Goal: Task Accomplishment & Management: Use online tool/utility

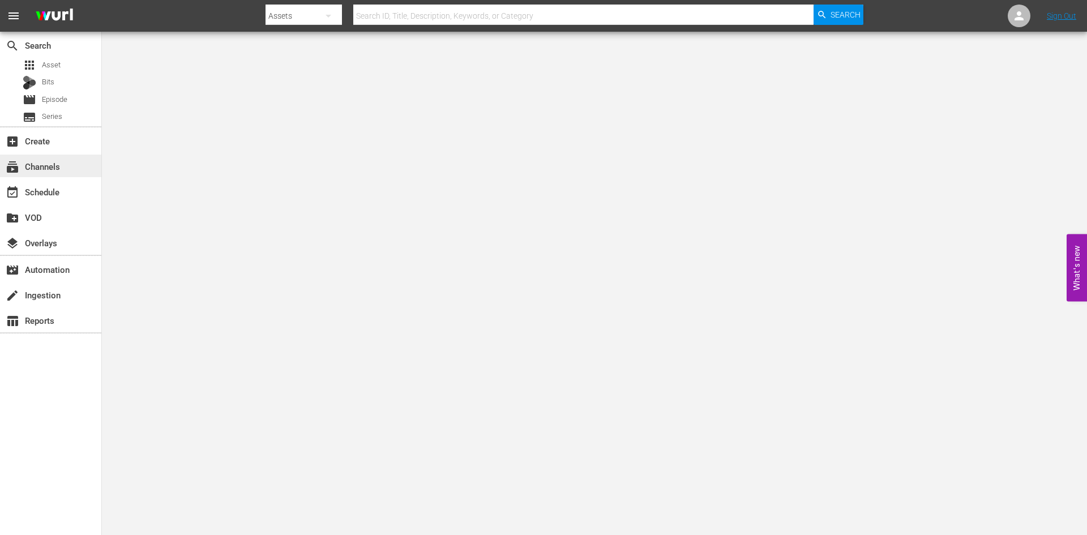
click at [74, 158] on div "subscriptions Channels" at bounding box center [50, 166] width 101 height 23
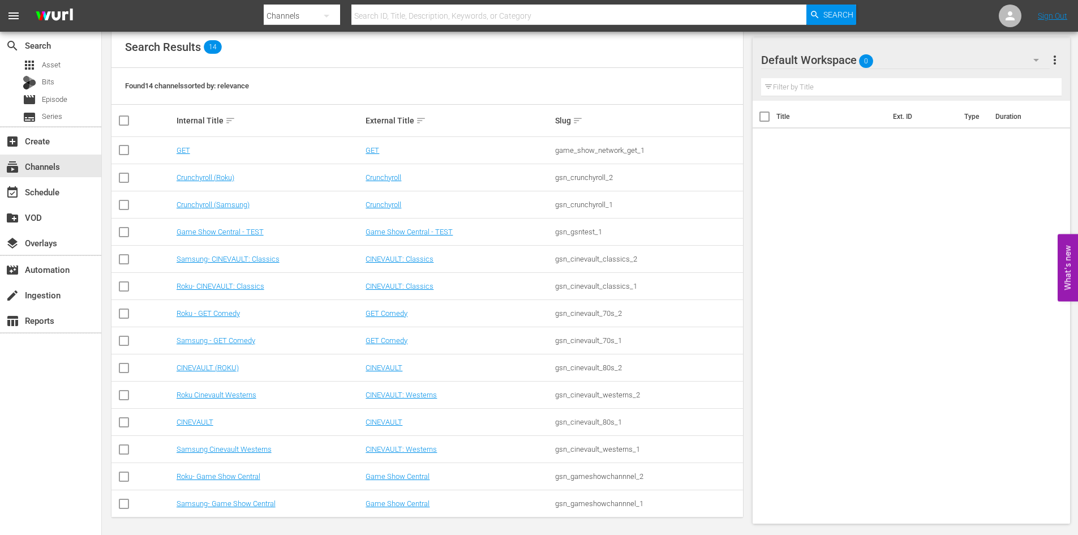
scroll to position [128, 0]
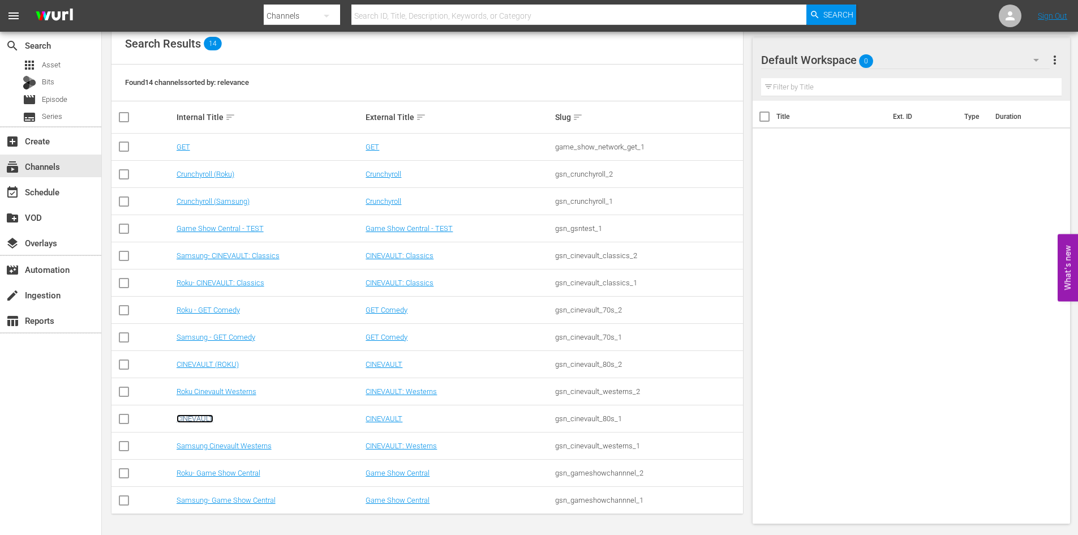
click at [206, 420] on link "CINEVAULT" at bounding box center [195, 418] width 37 height 8
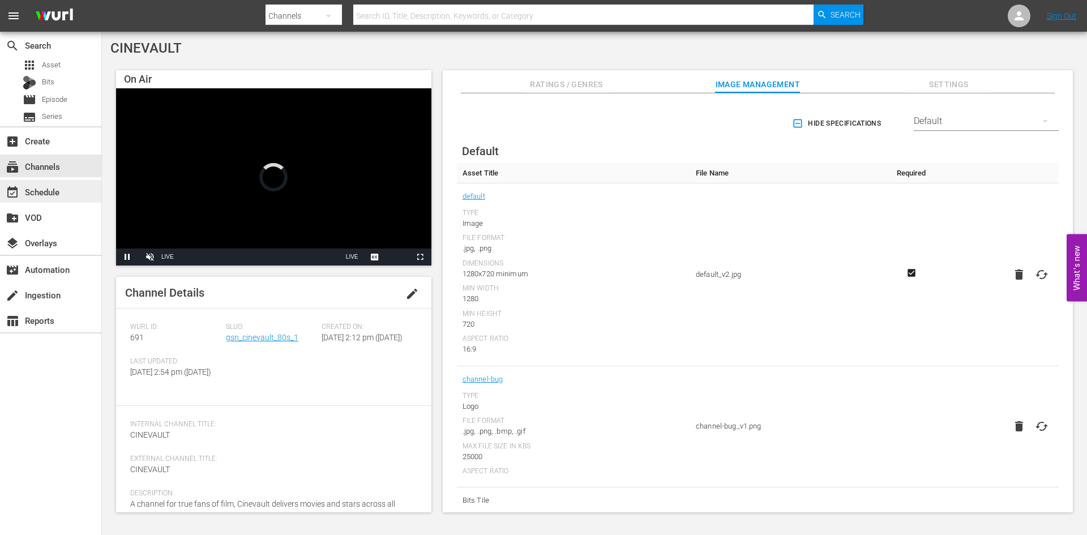
click at [59, 195] on div "event_available Schedule" at bounding box center [31, 190] width 63 height 10
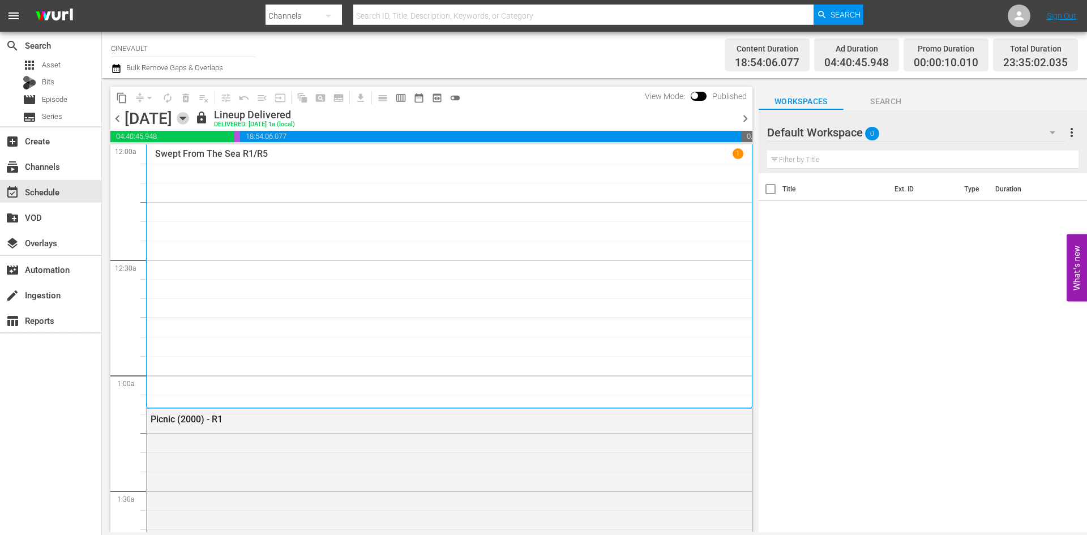
click at [189, 113] on icon "button" at bounding box center [183, 118] width 12 height 12
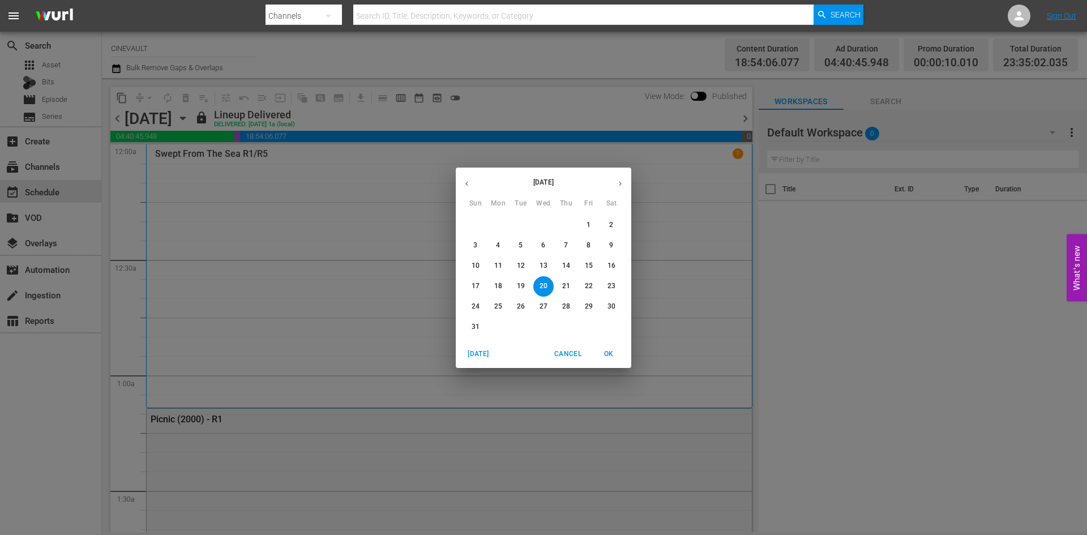
click at [579, 128] on div "[DATE] Sun Mon Tue Wed Thu Fri Sat 27 28 29 30 31 1 2 3 4 5 6 7 8 9 10 11 12 13…" at bounding box center [543, 267] width 1087 height 535
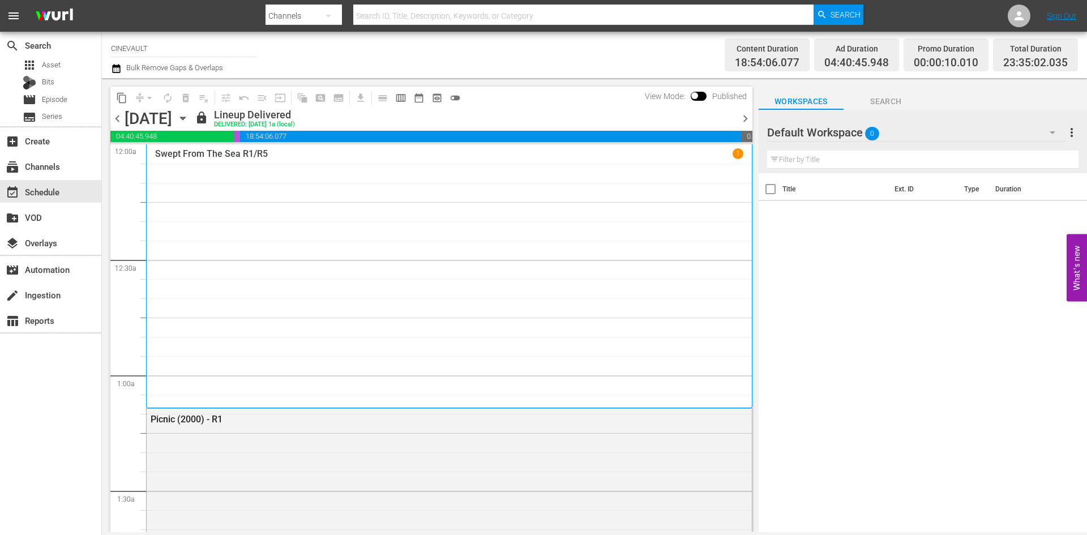
click at [747, 120] on span "chevron_right" at bounding box center [745, 119] width 14 height 14
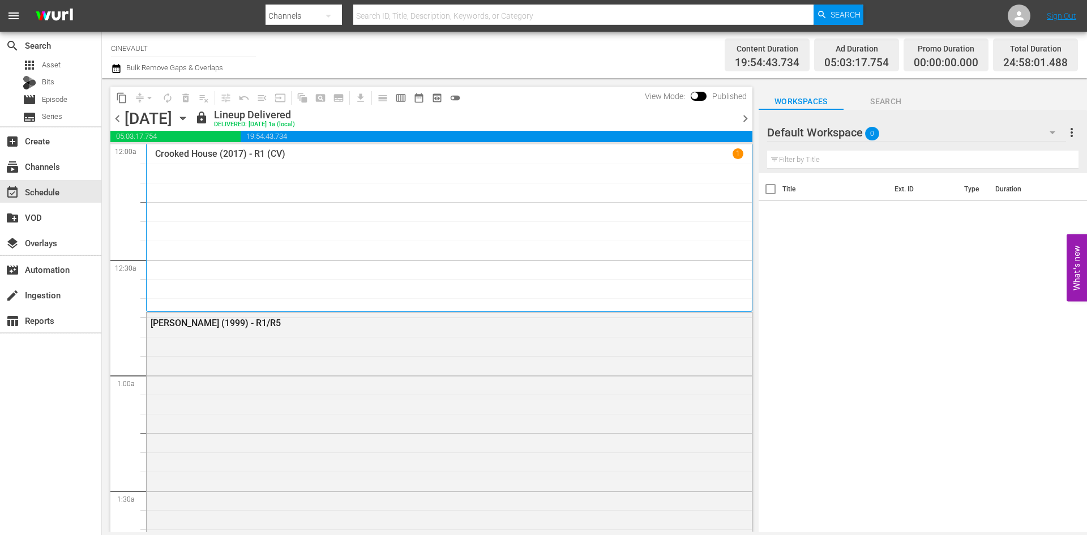
click at [740, 119] on span "chevron_right" at bounding box center [745, 119] width 14 height 14
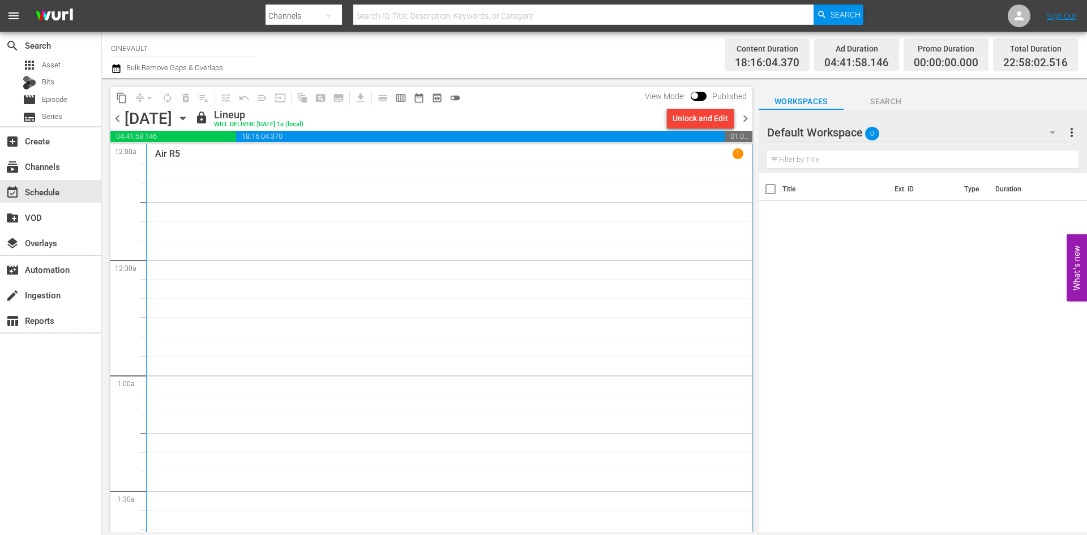
click at [740, 119] on span "chevron_right" at bounding box center [745, 119] width 14 height 14
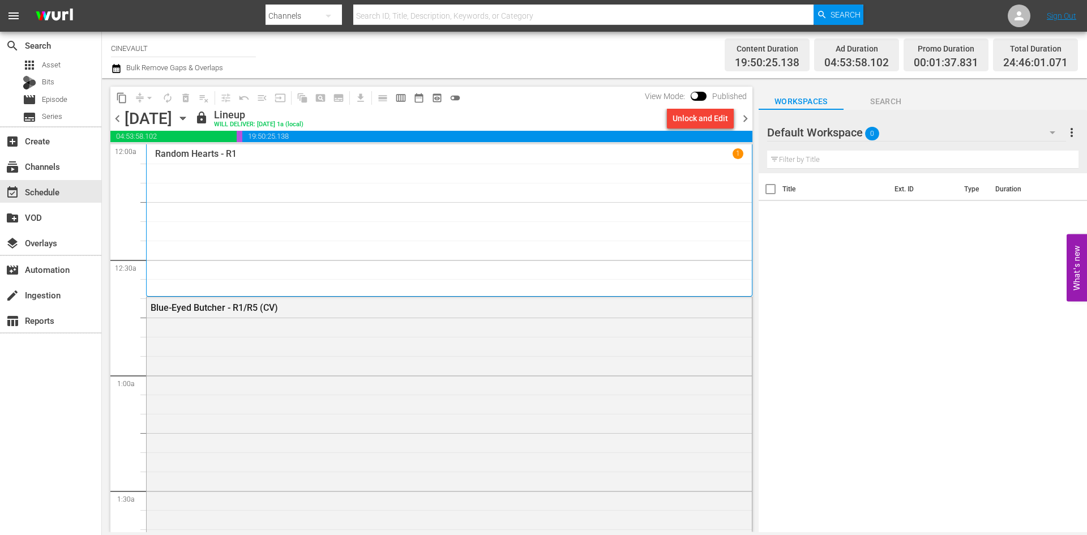
click at [740, 119] on span "chevron_right" at bounding box center [745, 119] width 14 height 14
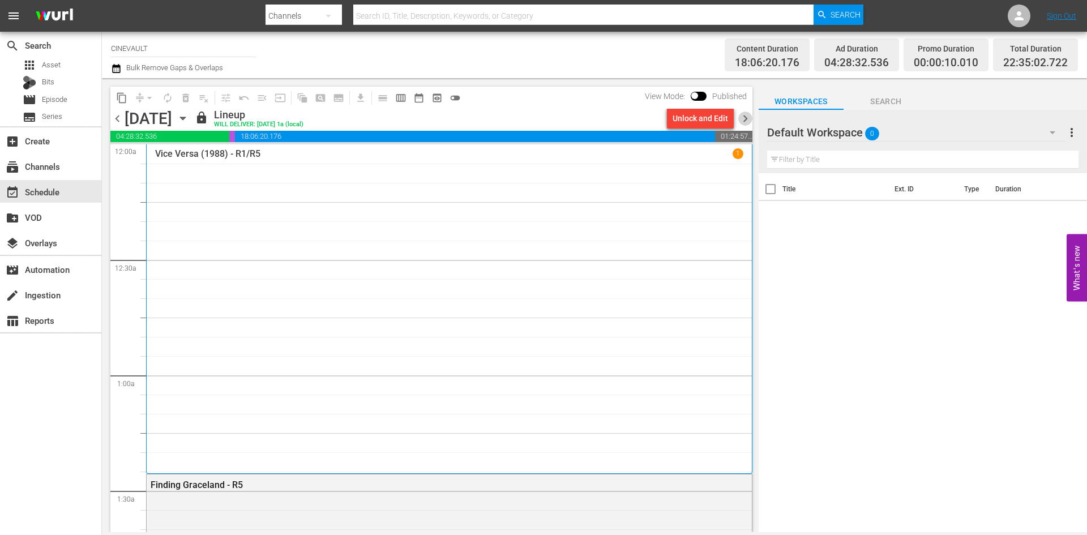
click at [740, 119] on span "chevron_right" at bounding box center [745, 119] width 14 height 14
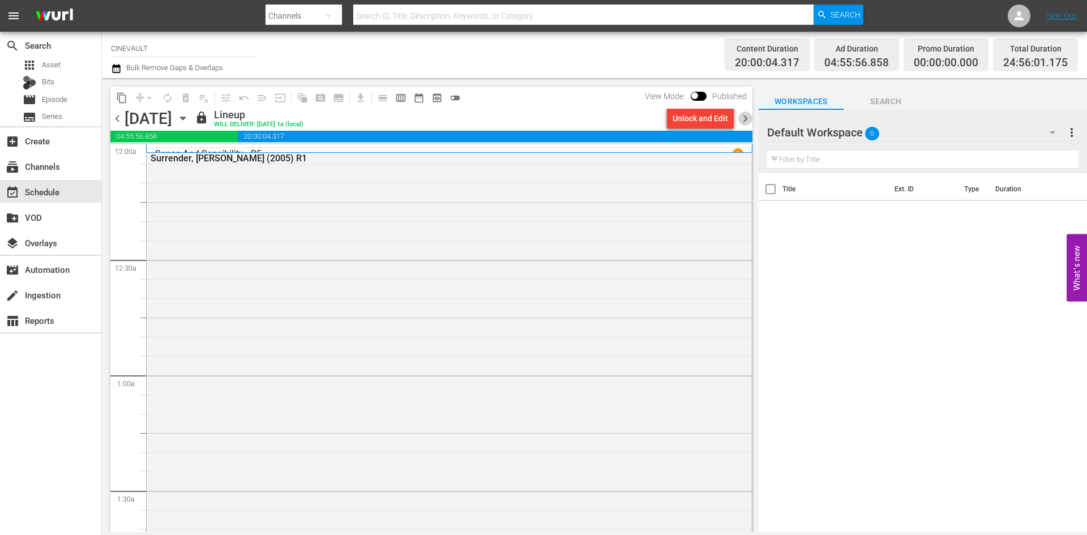
click at [740, 119] on span "chevron_right" at bounding box center [745, 119] width 14 height 14
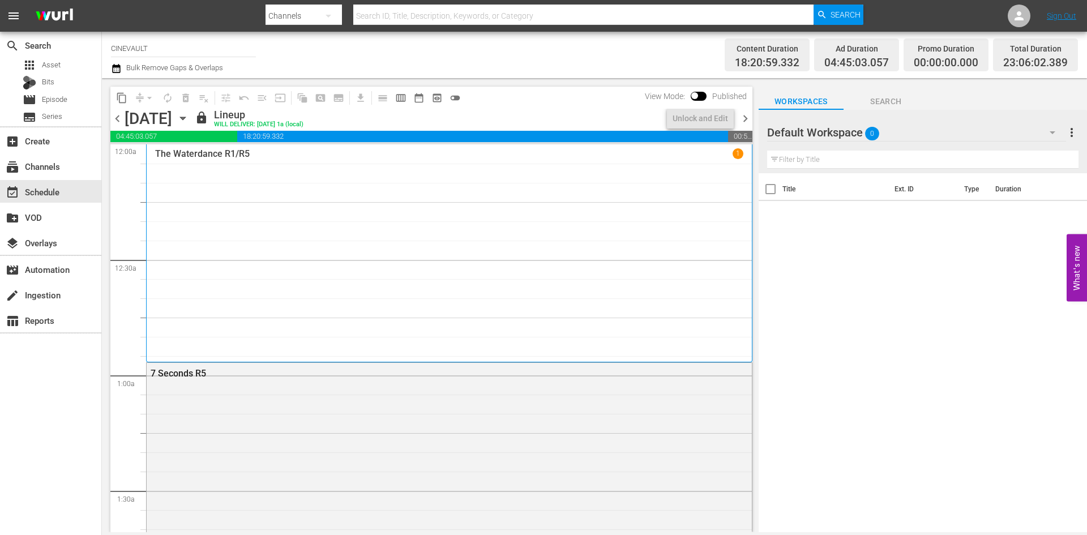
click at [740, 119] on span "chevron_right" at bounding box center [745, 119] width 14 height 14
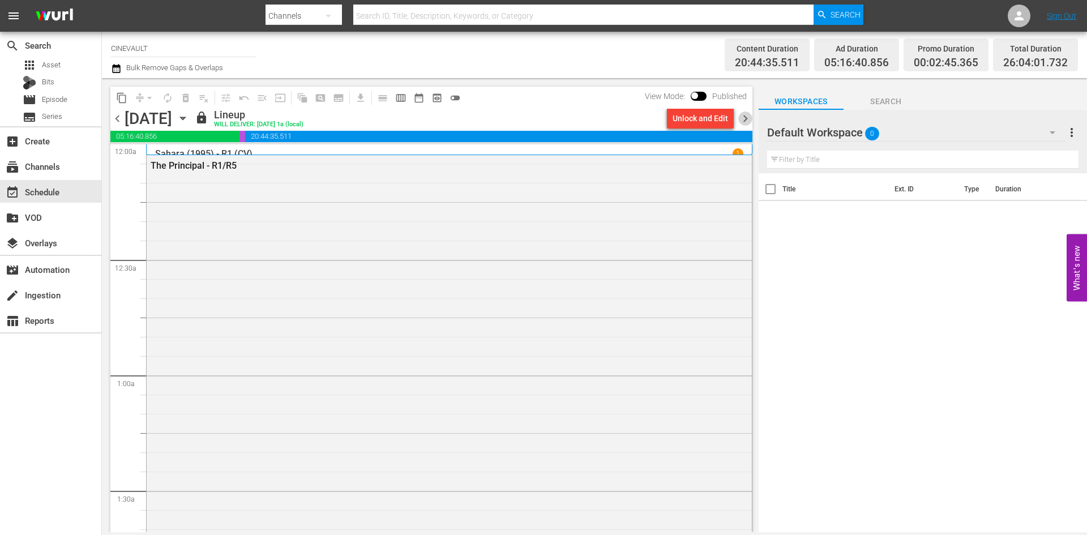
click at [740, 119] on span "chevron_right" at bounding box center [745, 119] width 14 height 14
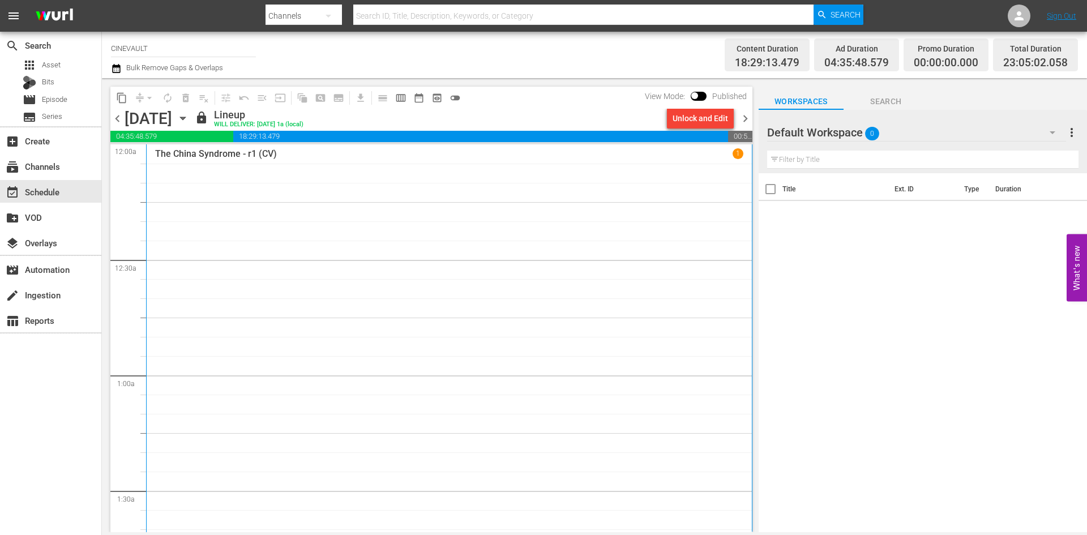
click at [745, 121] on span "chevron_right" at bounding box center [745, 119] width 14 height 14
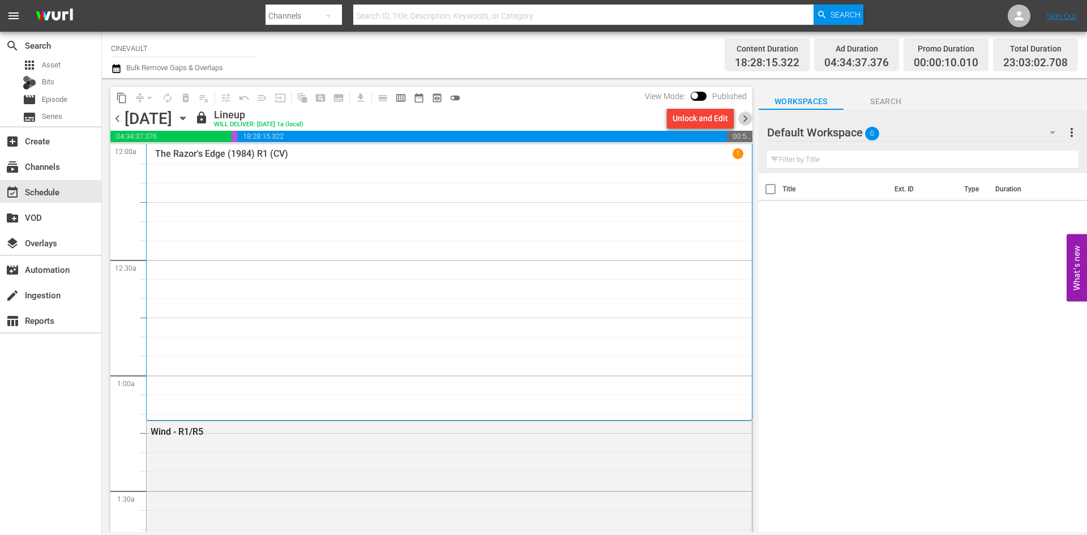
click at [745, 121] on span "chevron_right" at bounding box center [745, 119] width 14 height 14
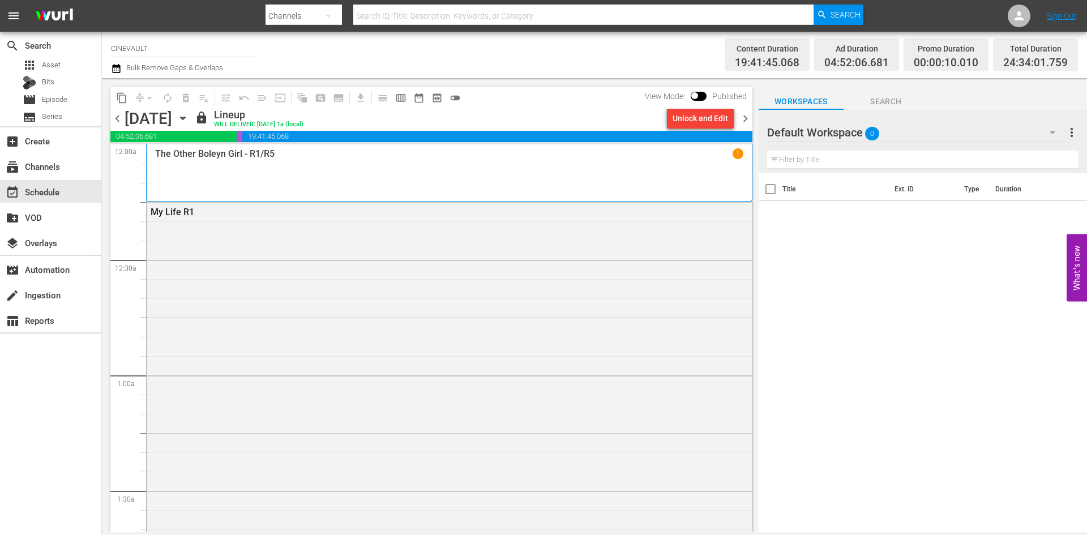
click at [745, 121] on span "chevron_right" at bounding box center [745, 119] width 14 height 14
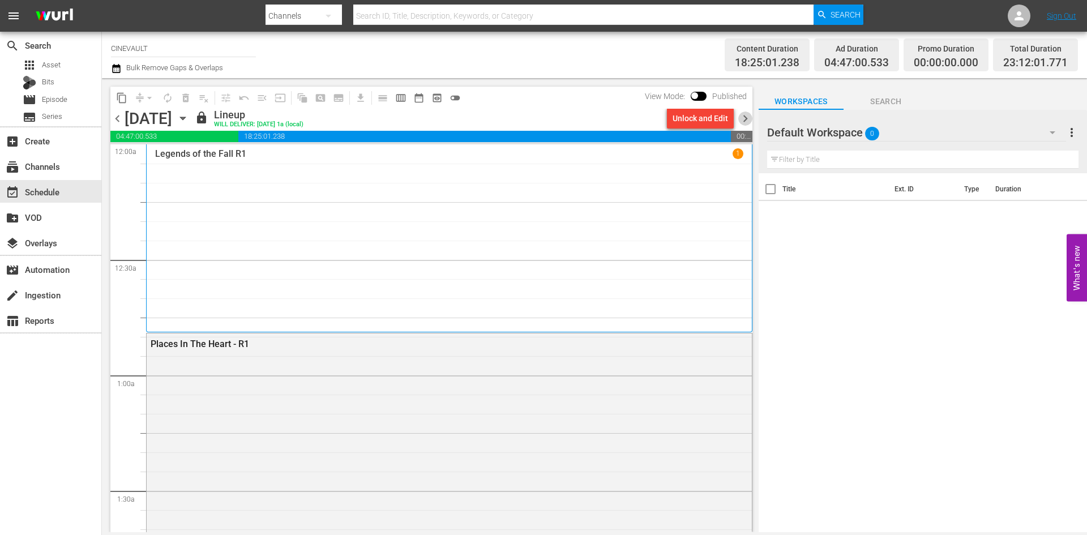
click at [745, 121] on span "chevron_right" at bounding box center [745, 119] width 14 height 14
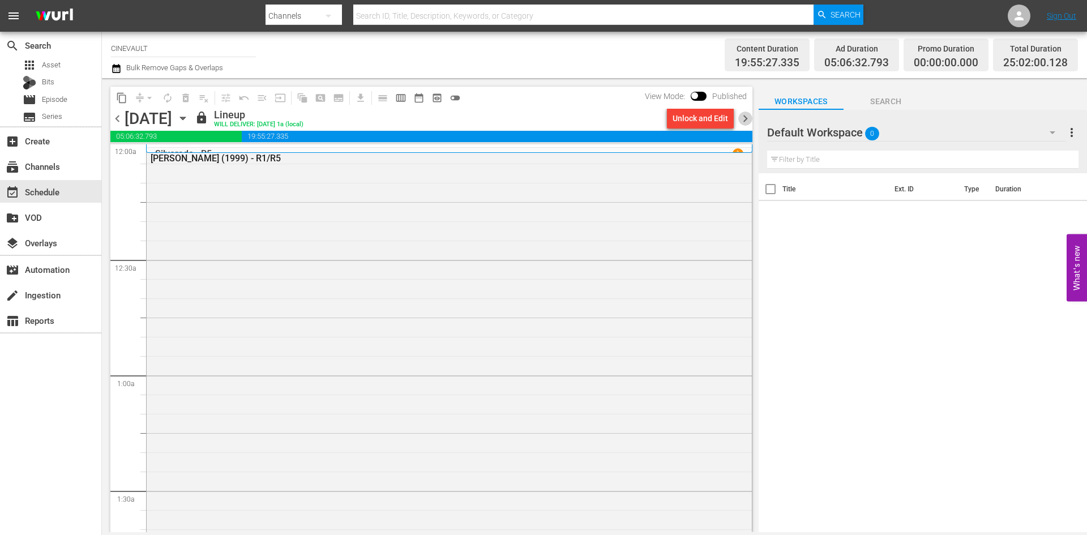
click at [745, 121] on span "chevron_right" at bounding box center [745, 119] width 14 height 14
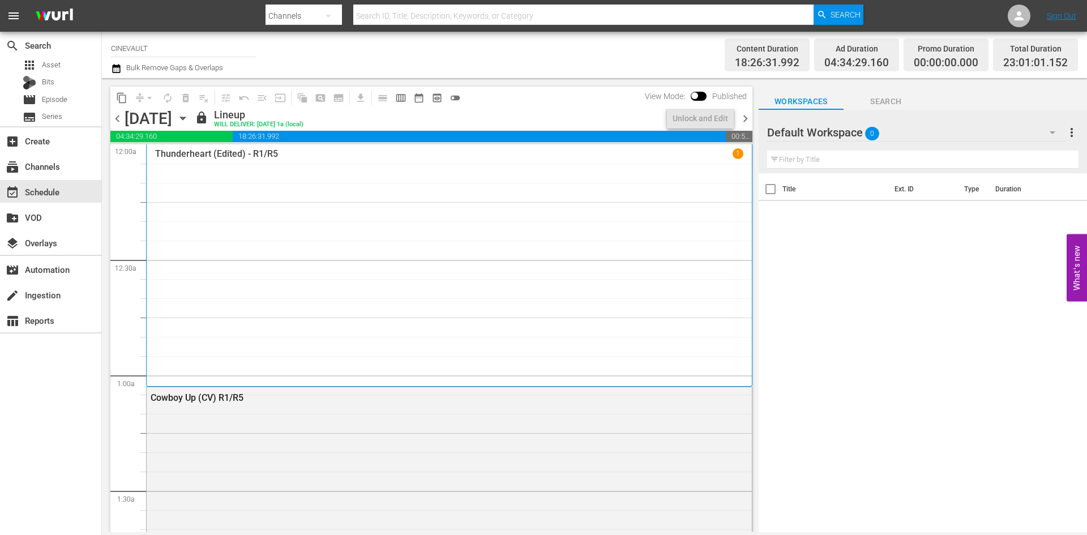
click at [745, 121] on span "chevron_right" at bounding box center [745, 119] width 14 height 14
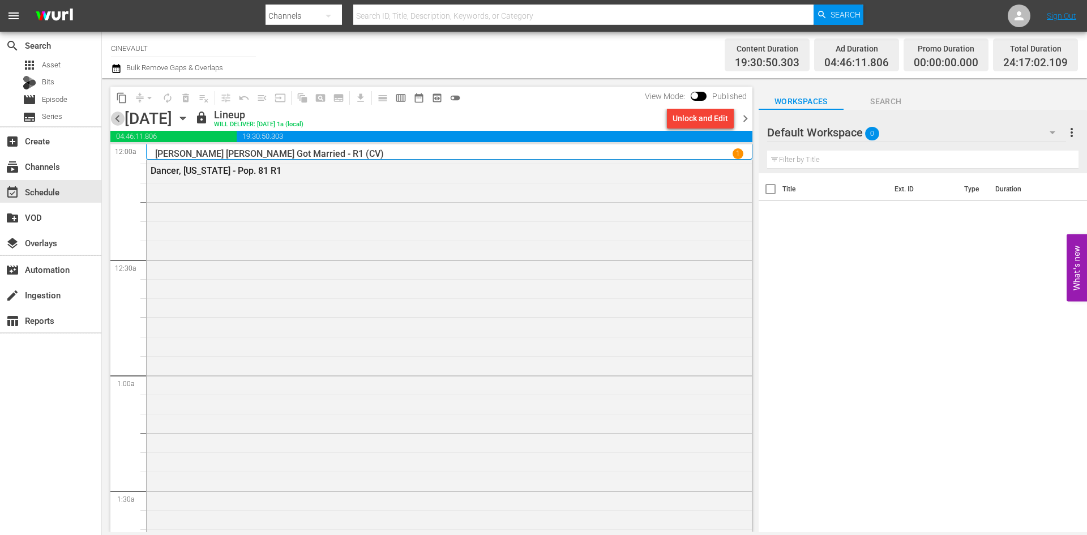
click at [117, 121] on span "chevron_left" at bounding box center [117, 119] width 14 height 14
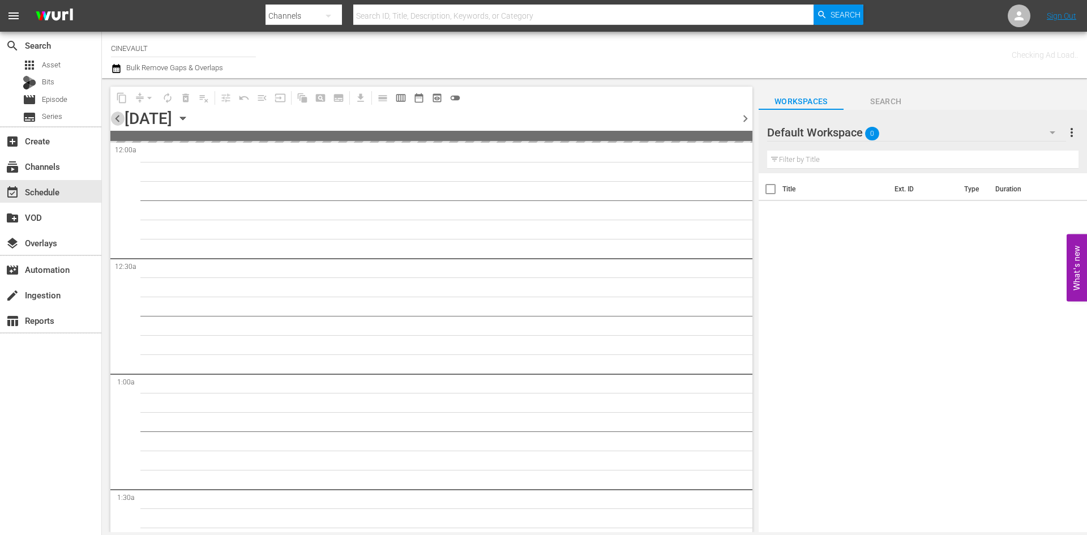
click at [117, 121] on span "chevron_left" at bounding box center [117, 119] width 14 height 14
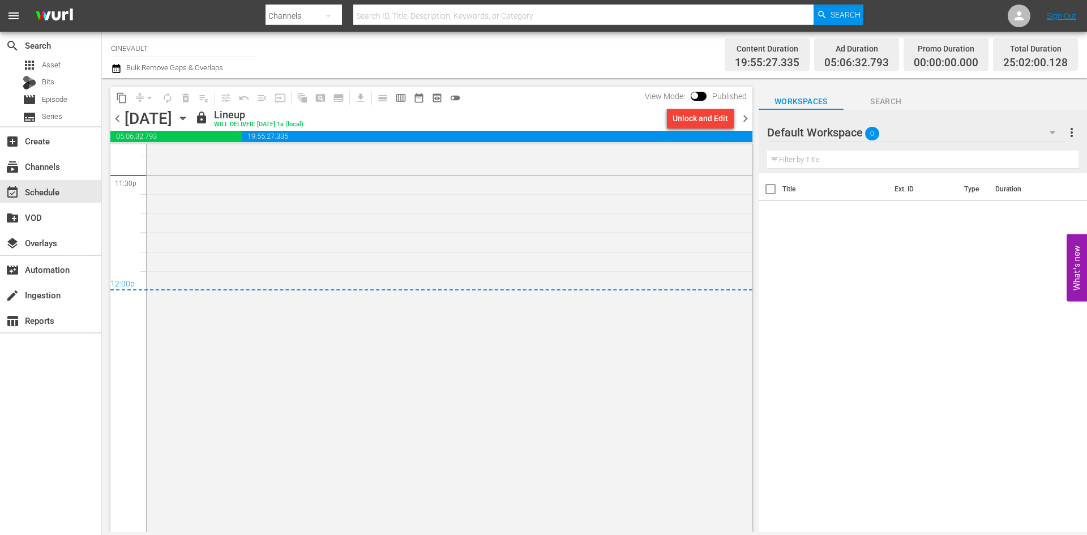
scroll to position [5397, 0]
click at [749, 119] on span "chevron_right" at bounding box center [745, 119] width 14 height 14
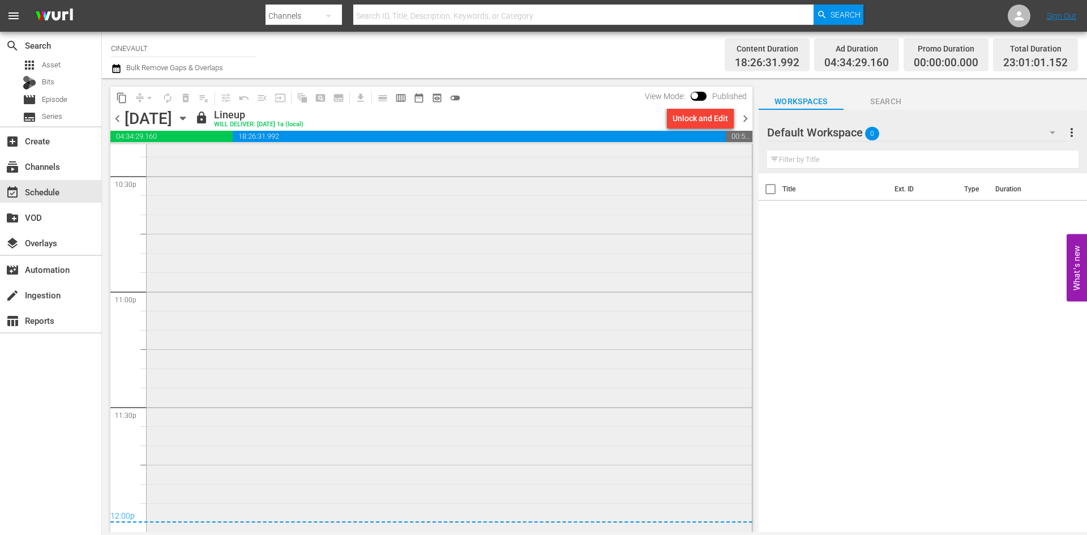
scroll to position [5170, 0]
click at [750, 115] on span "chevron_right" at bounding box center [745, 119] width 14 height 14
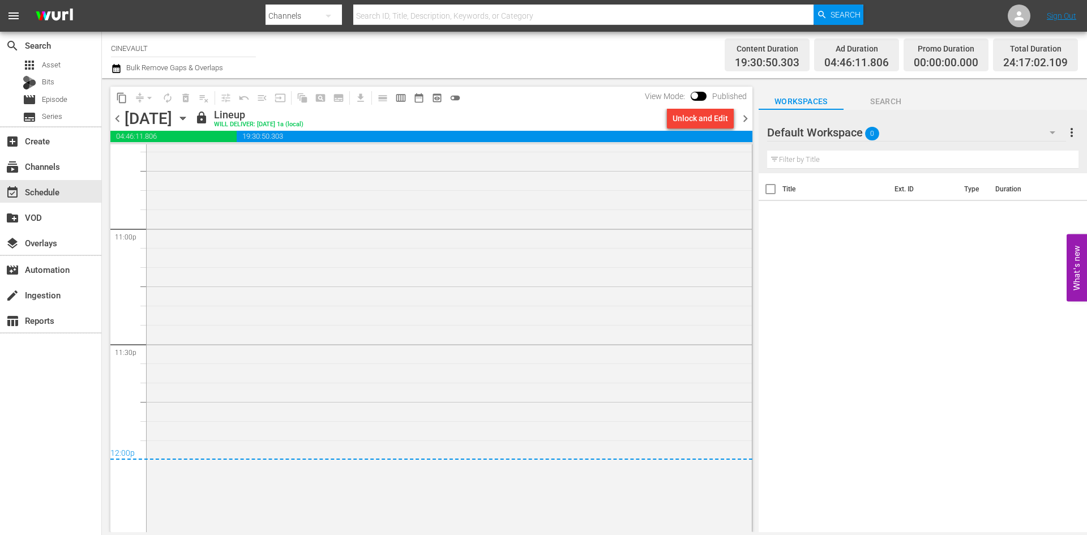
scroll to position [5236, 0]
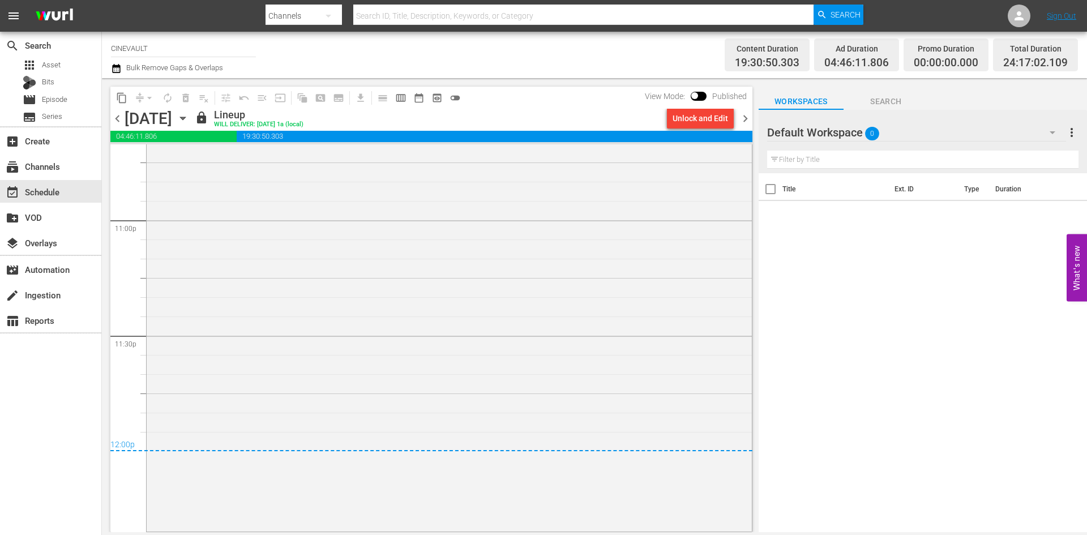
click at [747, 121] on span "chevron_right" at bounding box center [745, 119] width 14 height 14
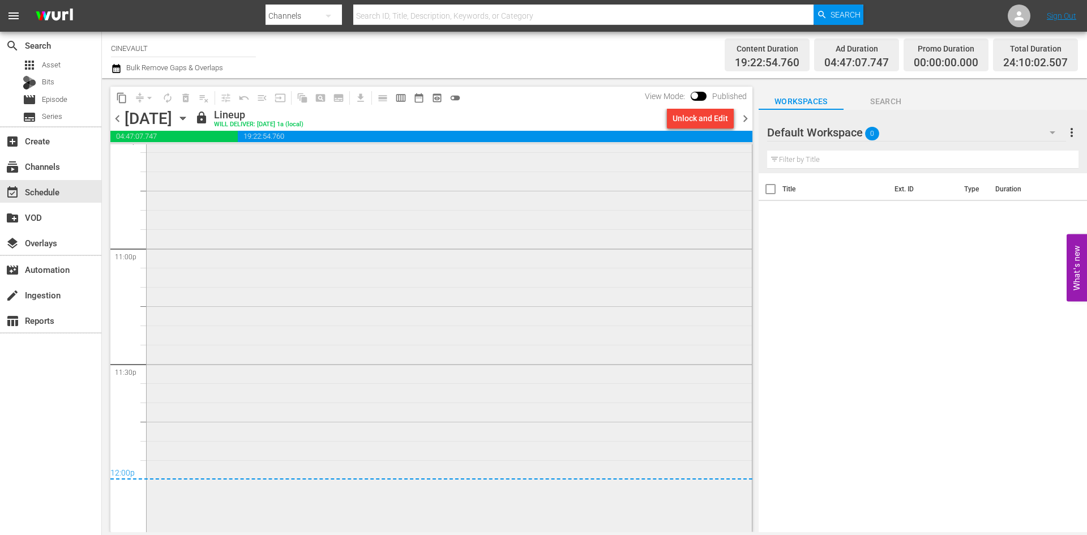
scroll to position [5274, 0]
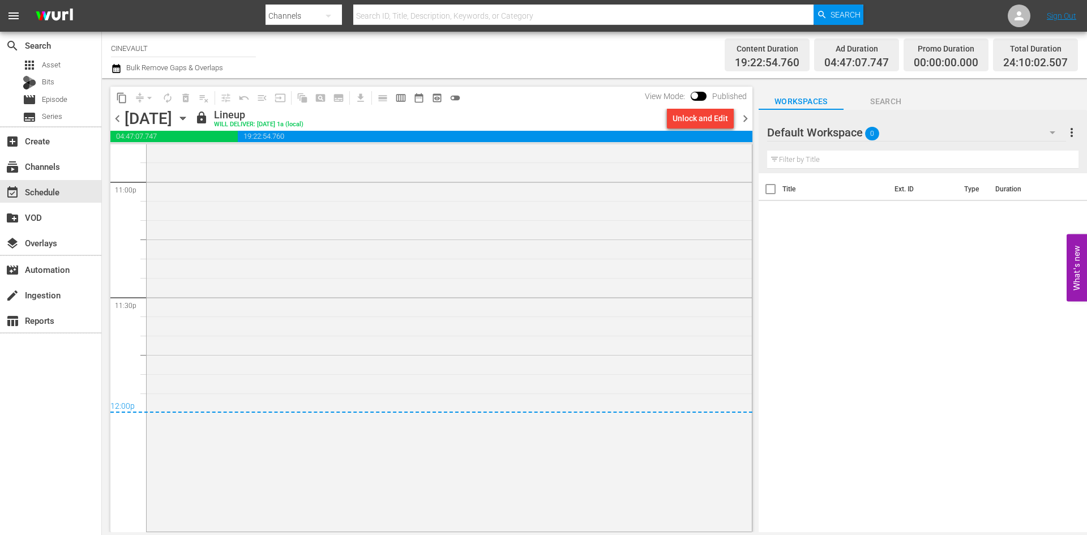
click at [751, 118] on span "chevron_right" at bounding box center [745, 119] width 14 height 14
click at [743, 115] on span "chevron_right" at bounding box center [745, 119] width 14 height 14
click at [748, 116] on span "chevron_right" at bounding box center [745, 119] width 14 height 14
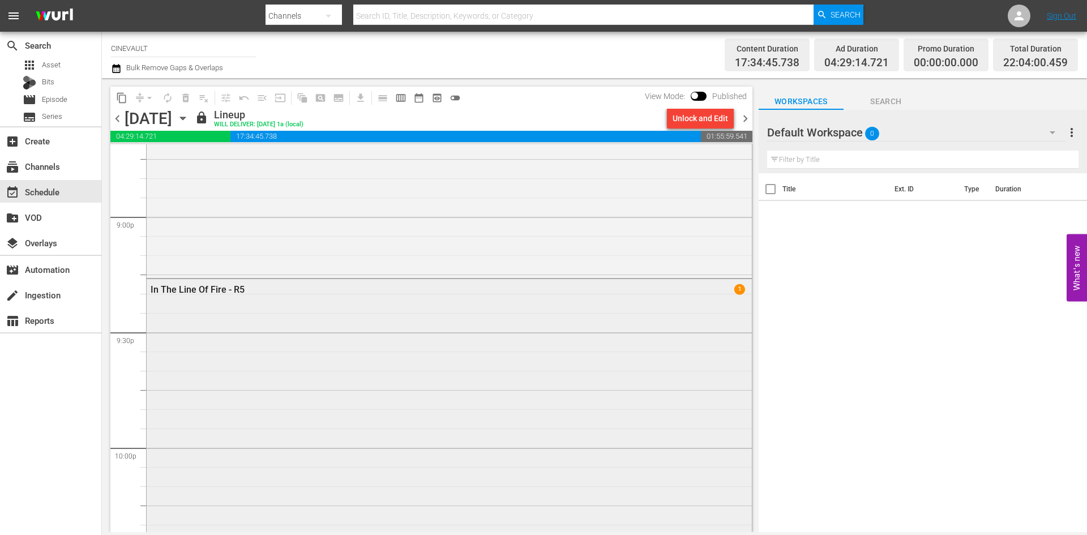
scroll to position [4763, 0]
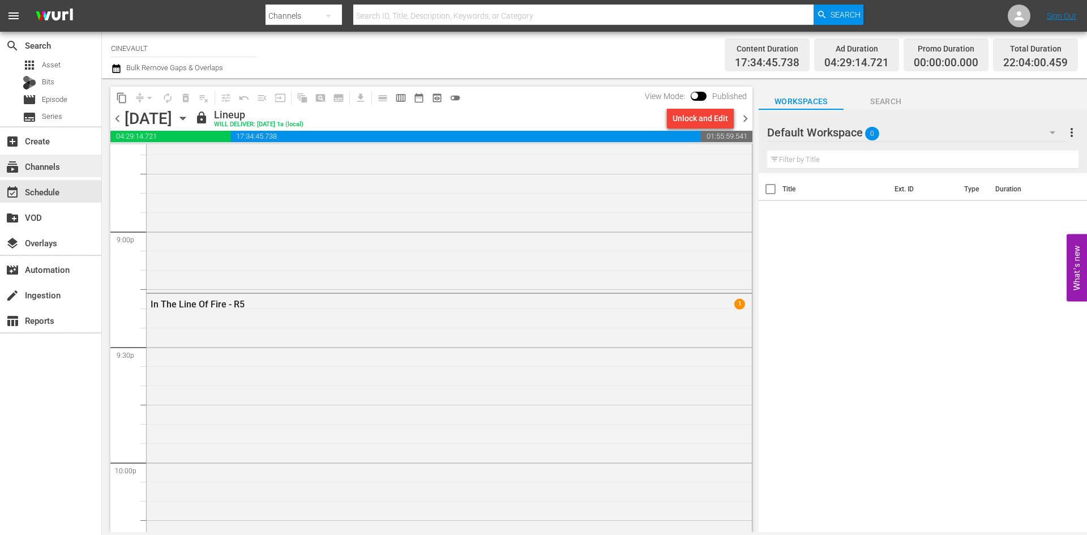
click at [61, 169] on div "subscriptions Channels" at bounding box center [31, 165] width 63 height 10
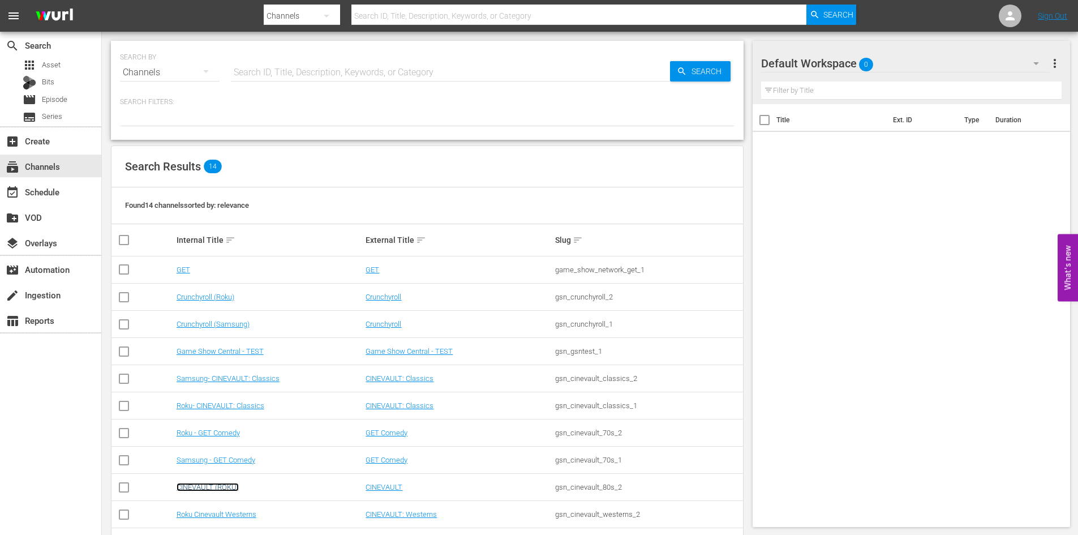
click at [221, 483] on link "CINEVAULT (ROKU)" at bounding box center [208, 487] width 62 height 8
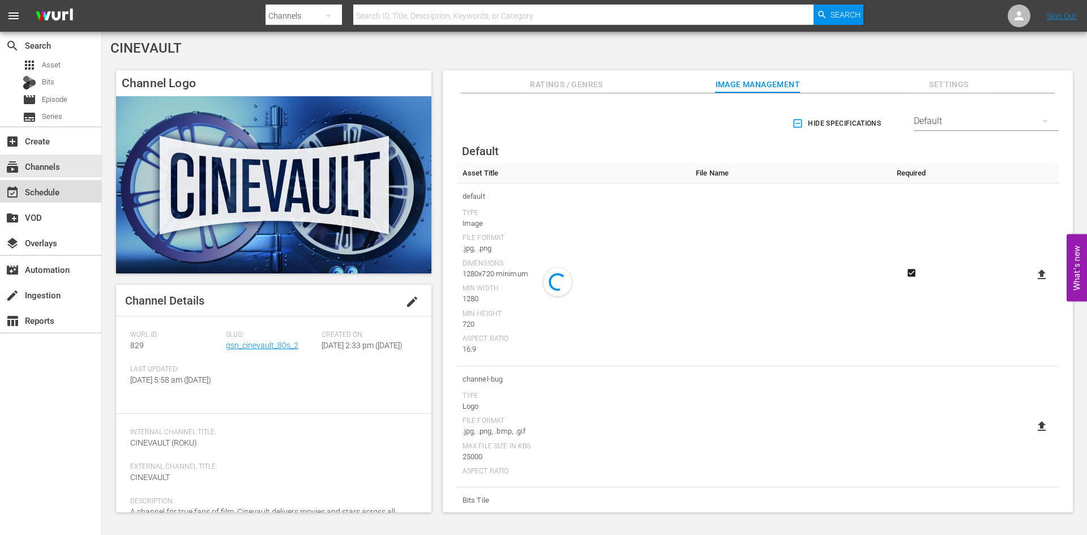
click at [42, 185] on div "event_available Schedule" at bounding box center [50, 191] width 101 height 23
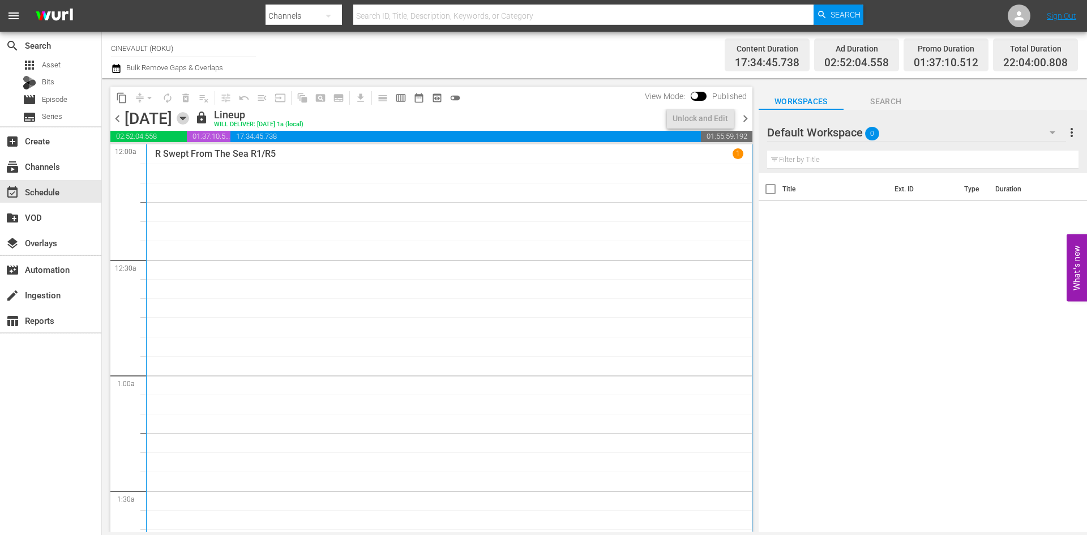
click at [189, 114] on icon "button" at bounding box center [183, 118] width 12 height 12
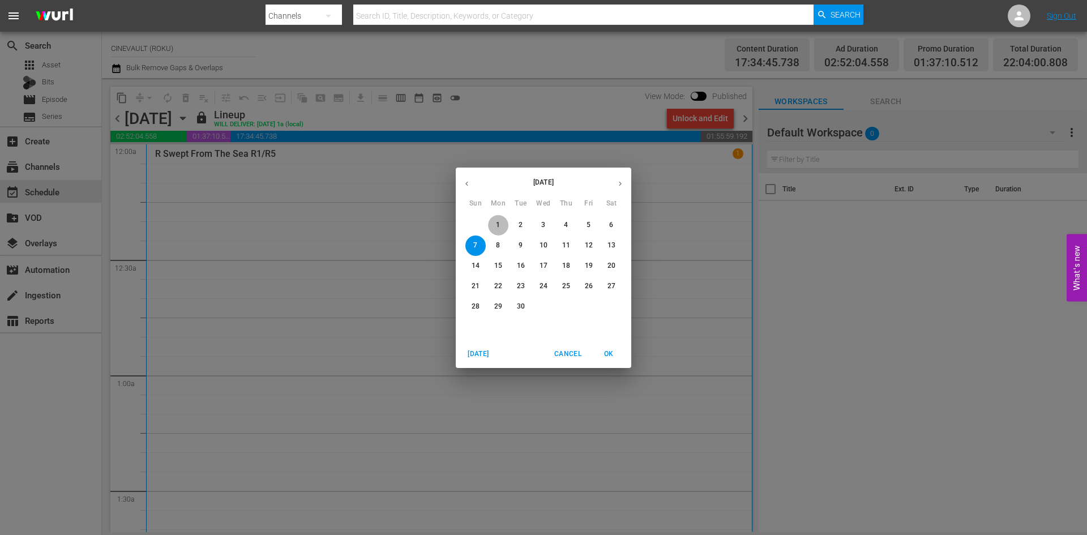
click at [501, 217] on button "1" at bounding box center [498, 225] width 20 height 20
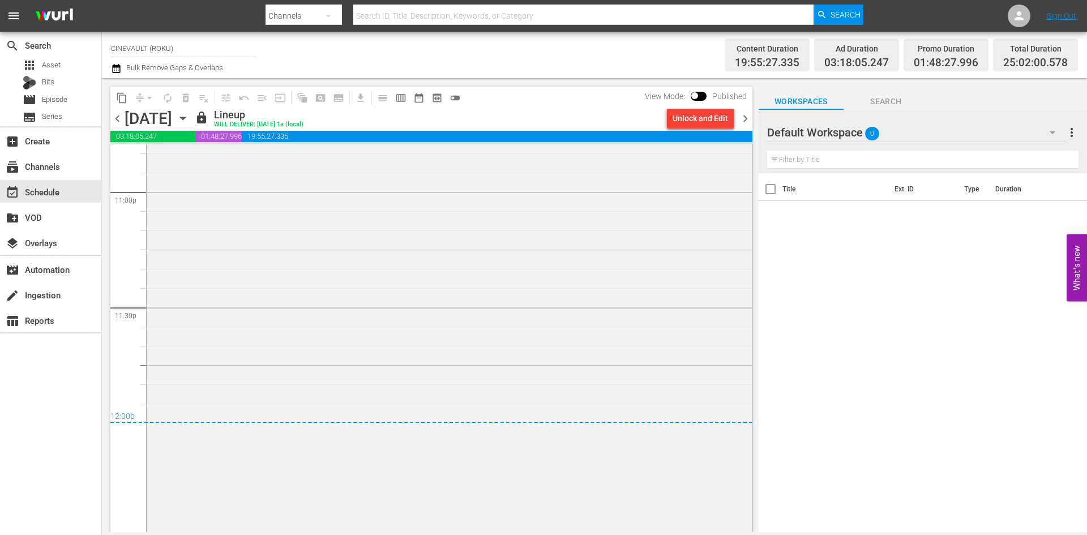
scroll to position [5397, 0]
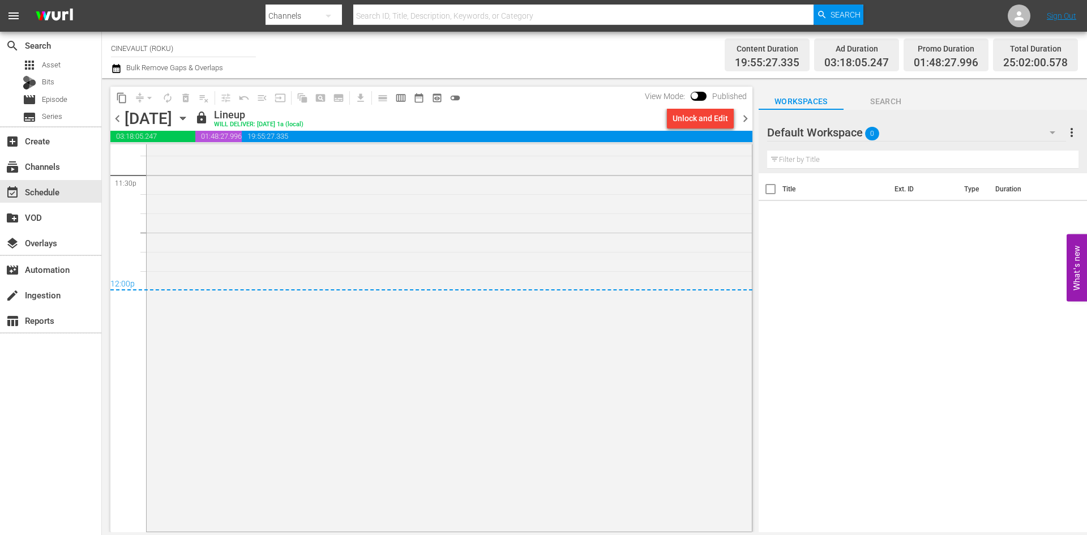
click at [744, 112] on span "chevron_right" at bounding box center [745, 119] width 14 height 14
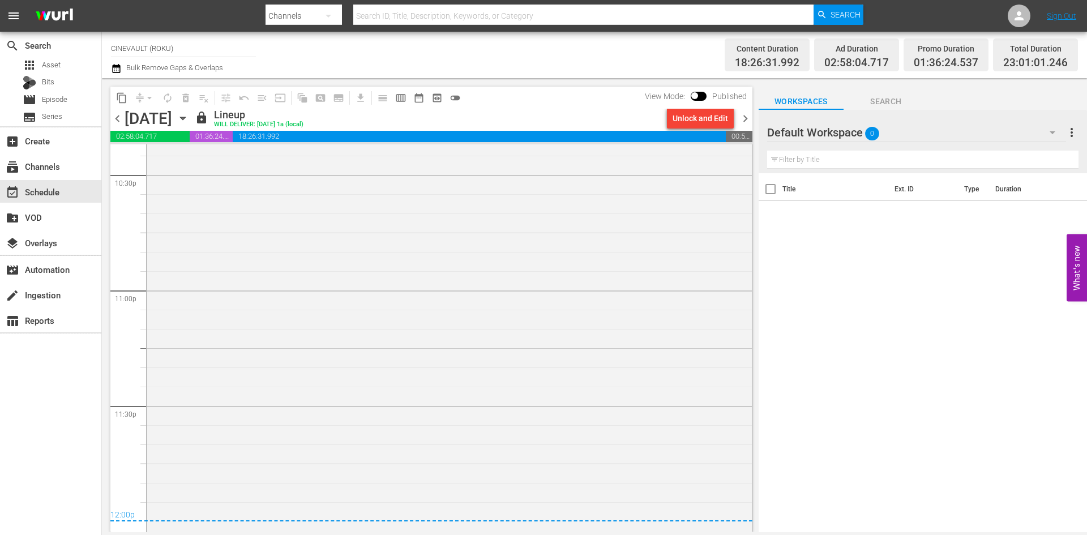
scroll to position [5170, 0]
click at [744, 115] on span "chevron_right" at bounding box center [745, 119] width 14 height 14
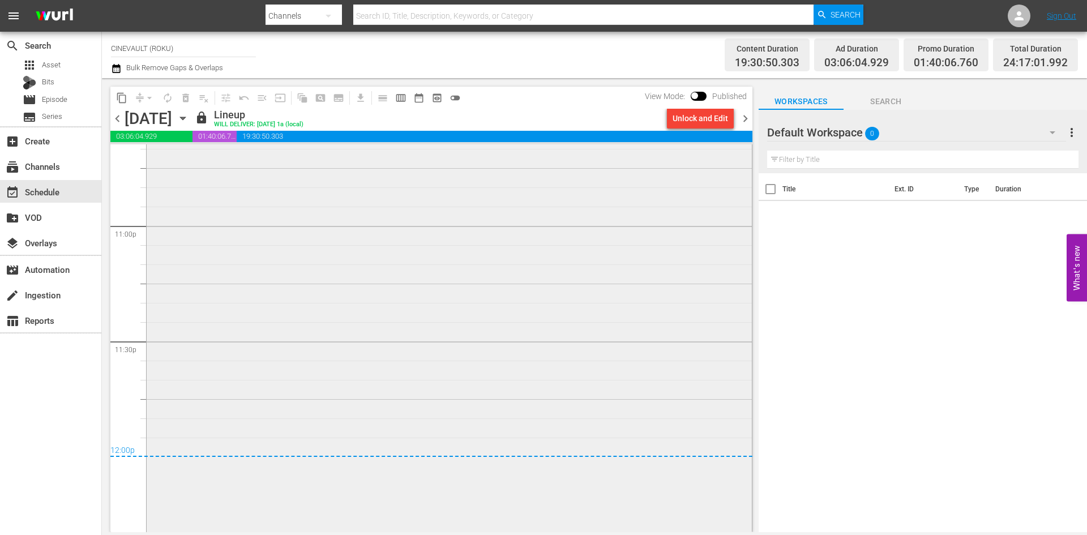
scroll to position [5235, 0]
click at [740, 118] on span "chevron_right" at bounding box center [745, 119] width 14 height 14
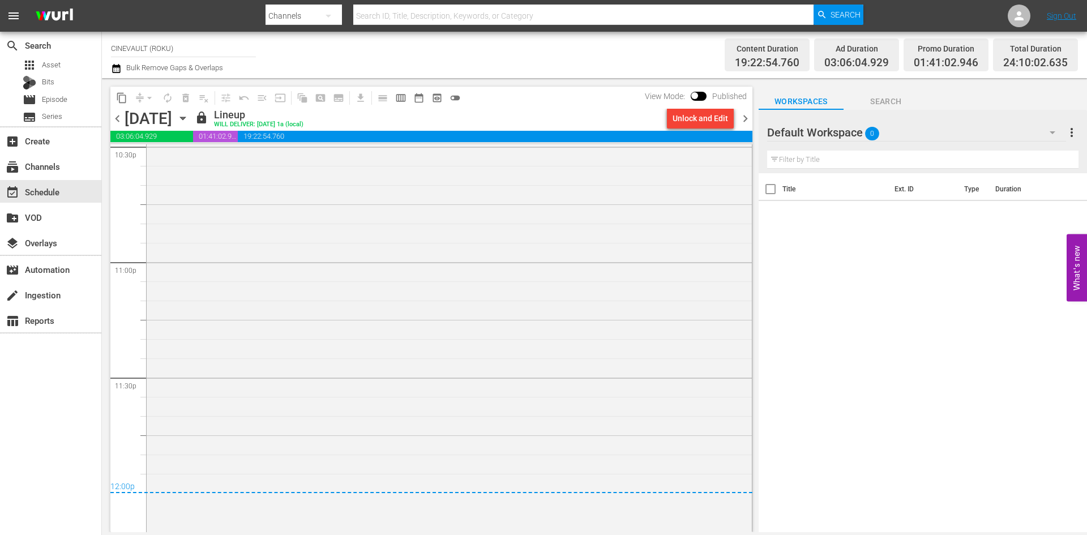
scroll to position [5274, 0]
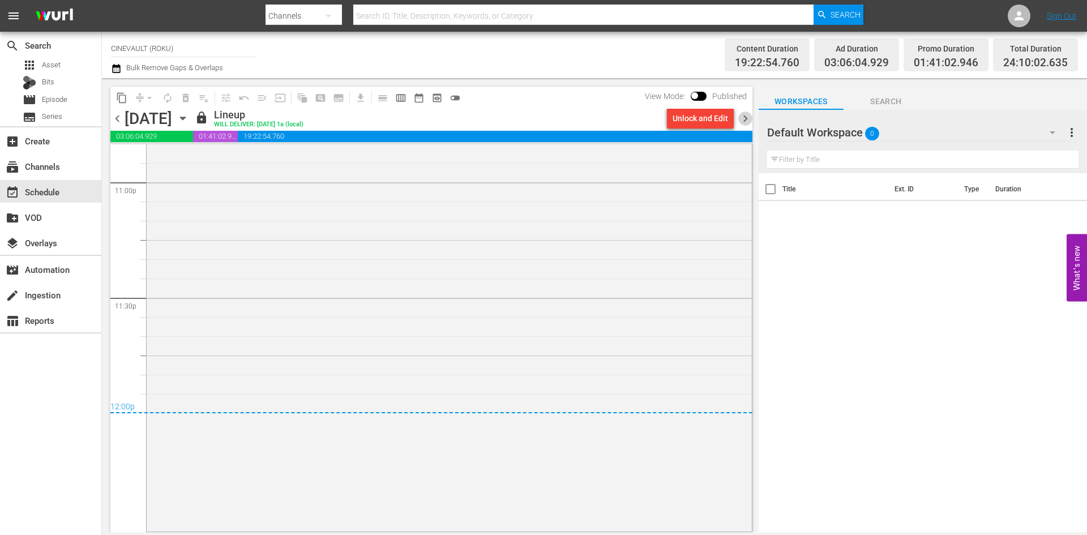
click at [739, 119] on span "chevron_right" at bounding box center [745, 119] width 14 height 14
click at [739, 115] on span "chevron_right" at bounding box center [745, 119] width 14 height 14
click at [744, 119] on span "chevron_right" at bounding box center [745, 119] width 14 height 14
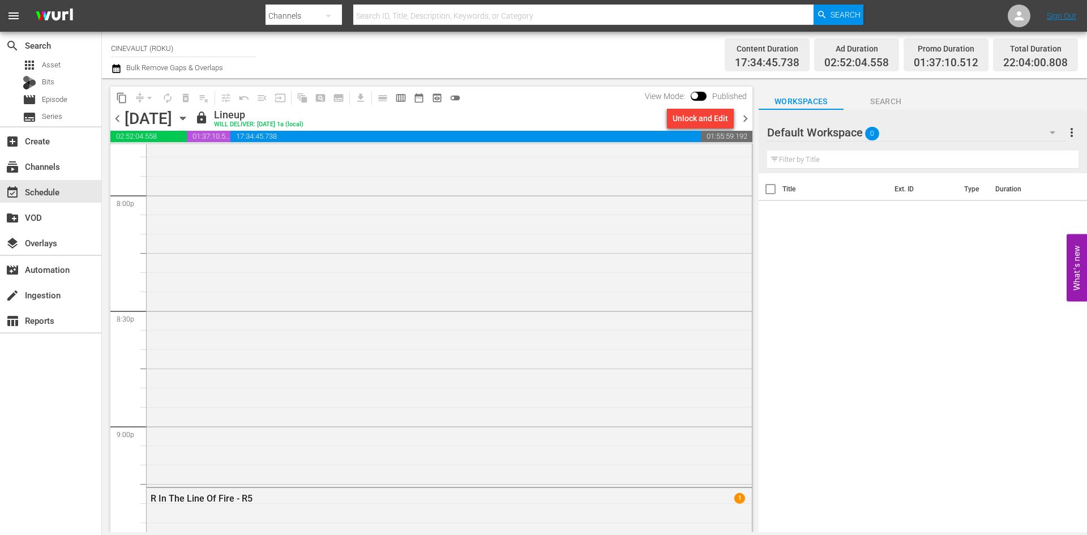
scroll to position [4649, 0]
